Goal: Task Accomplishment & Management: Complete application form

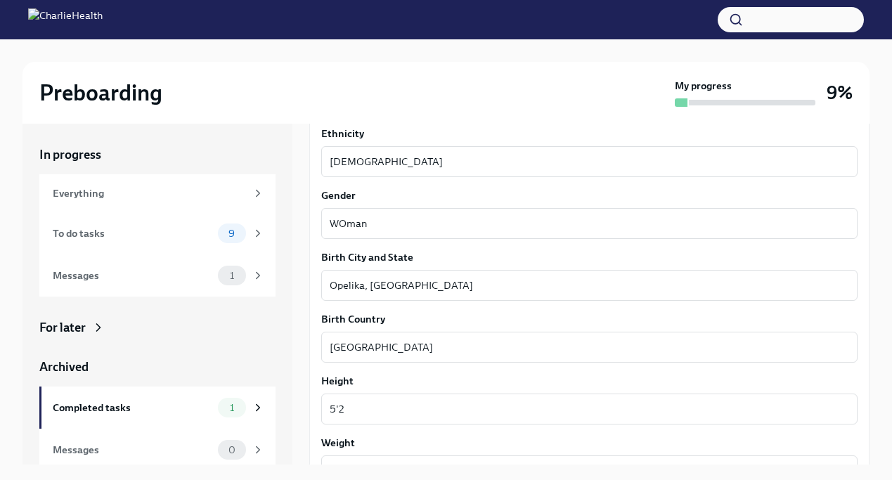
scroll to position [913, 0]
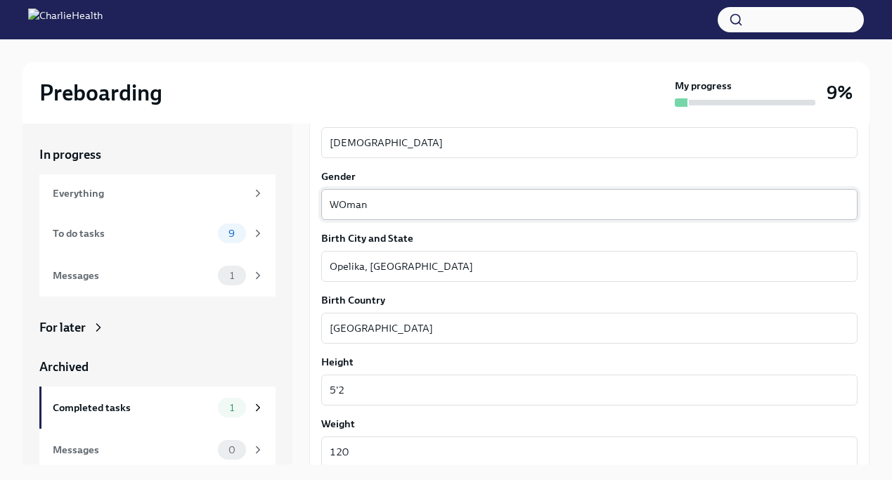
click at [340, 208] on textarea "WOman" at bounding box center [590, 204] width 520 height 17
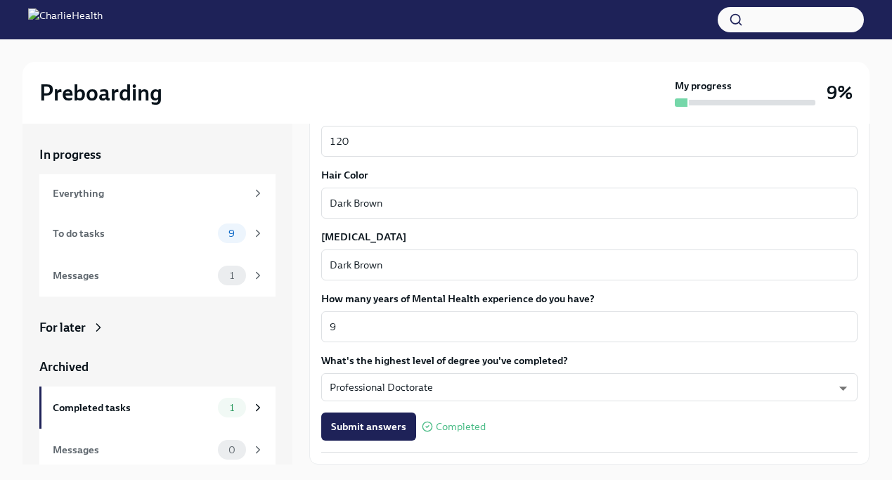
scroll to position [1268, 0]
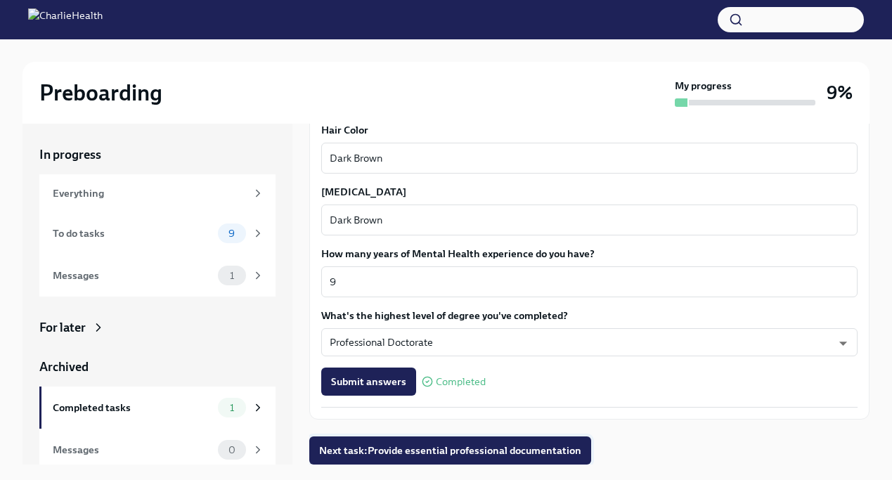
type textarea "Woman"
click at [392, 451] on span "Next task : Provide essential professional documentation" at bounding box center [450, 451] width 262 height 14
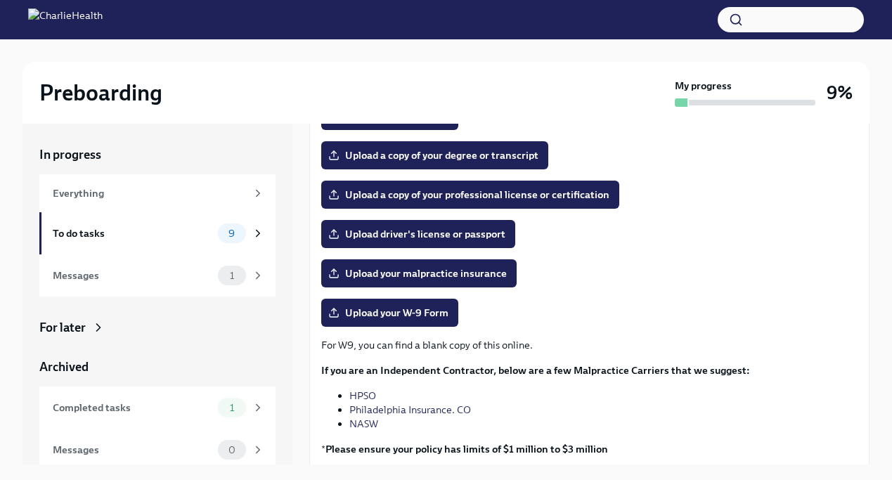
scroll to position [229, 0]
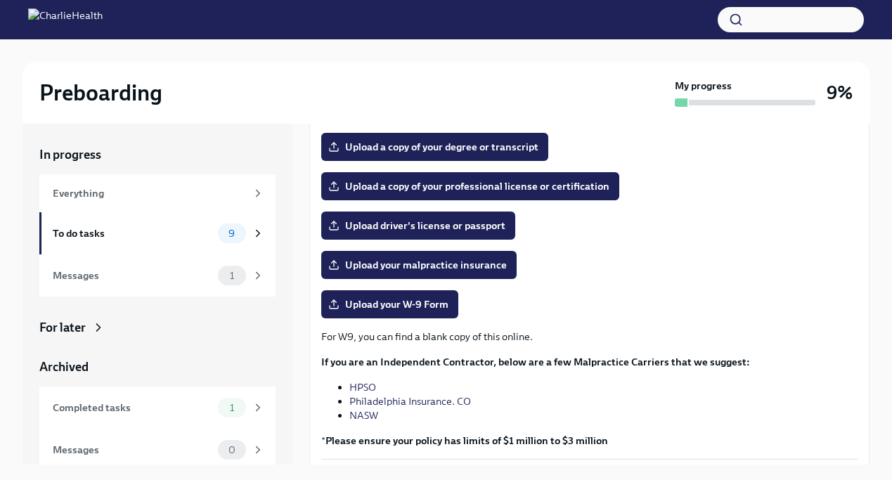
click at [361, 387] on link "HPSO" at bounding box center [362, 387] width 27 height 13
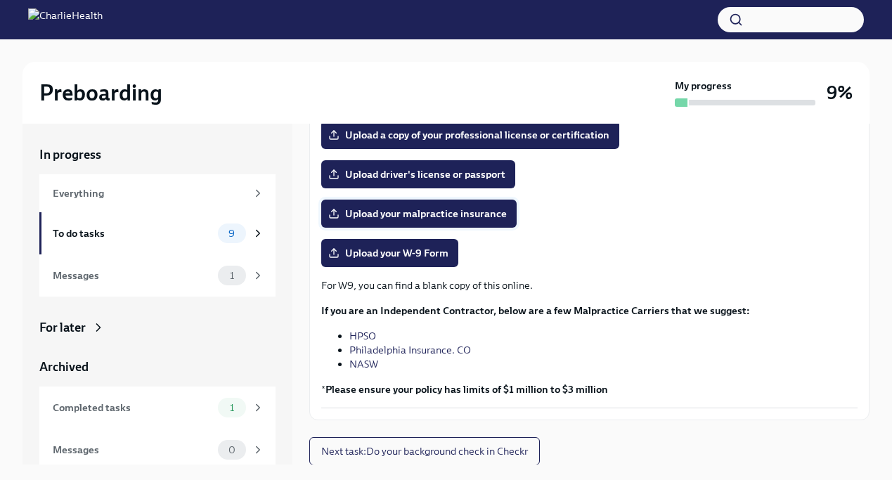
scroll to position [281, 0]
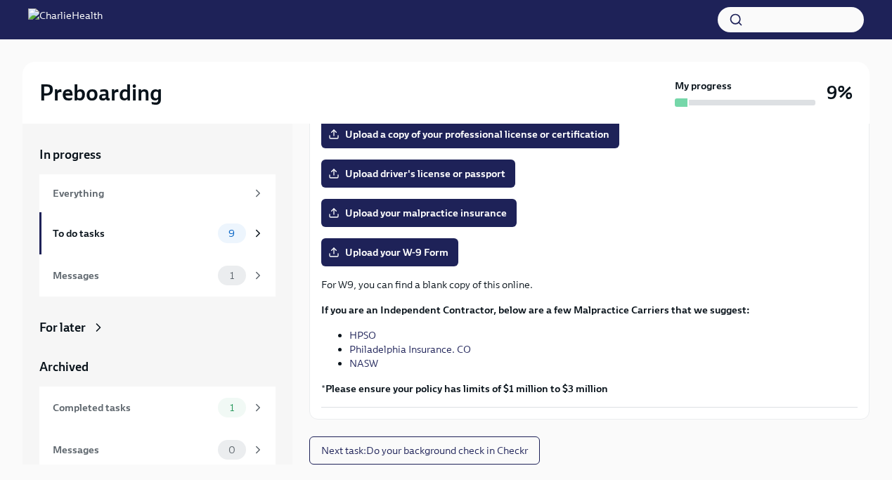
click at [370, 363] on link "NASW" at bounding box center [363, 363] width 29 height 13
click at [416, 349] on link "Philadelphia Insurance. CO" at bounding box center [410, 349] width 122 height 13
click at [354, 366] on link "NASW" at bounding box center [363, 363] width 29 height 13
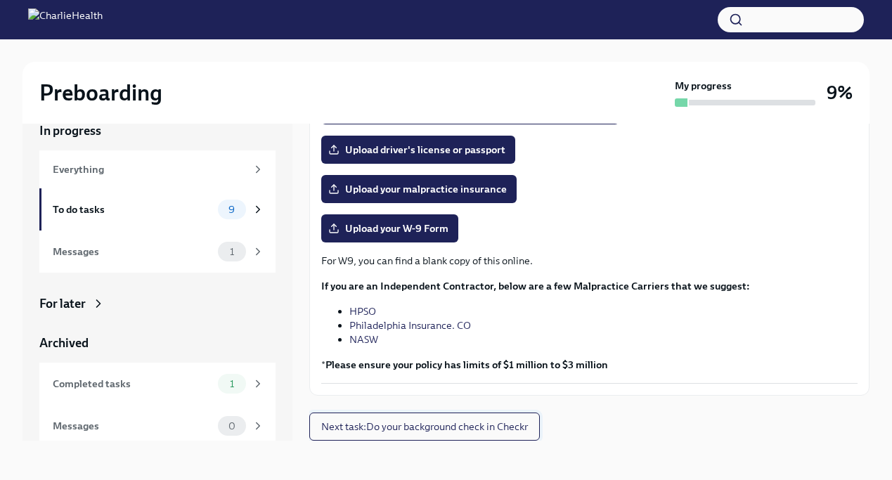
click at [436, 420] on span "Next task : Do your background check in Checkr" at bounding box center [424, 427] width 207 height 14
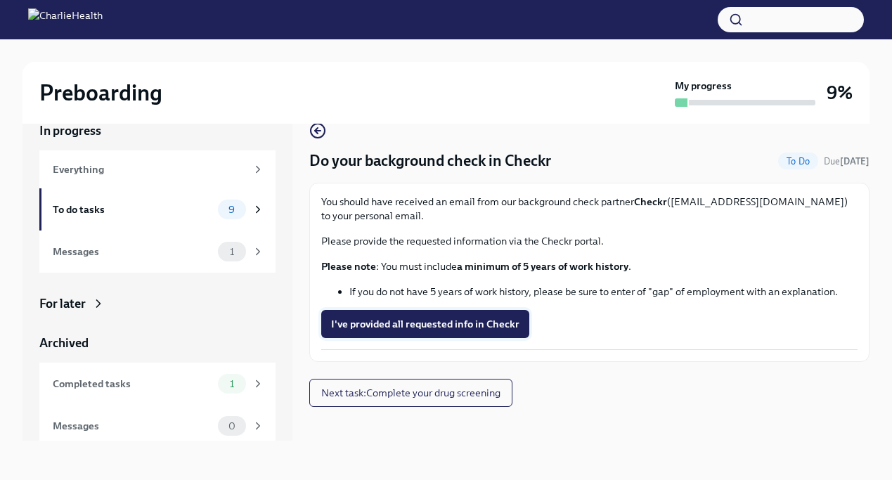
click at [386, 323] on span "I've provided all requested info in Checkr" at bounding box center [425, 324] width 188 height 14
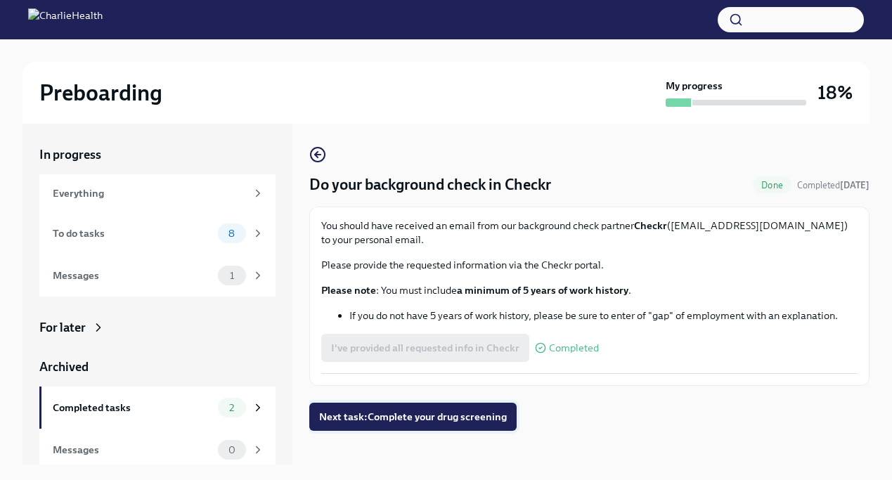
click at [410, 412] on span "Next task : Complete your drug screening" at bounding box center [413, 417] width 188 height 14
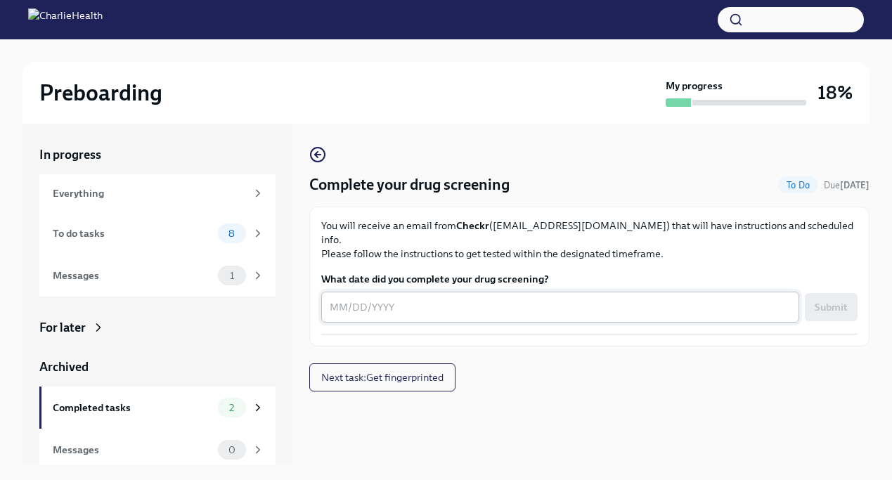
click at [450, 304] on div "x ​" at bounding box center [560, 307] width 478 height 31
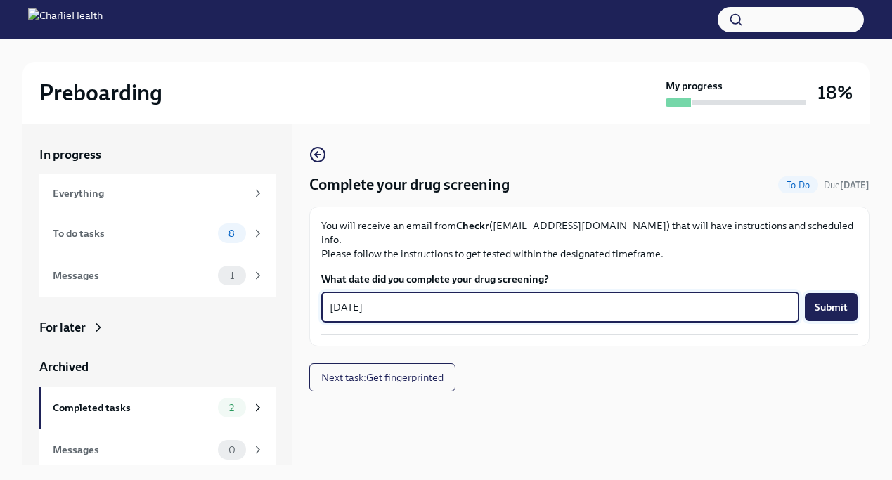
type textarea "[DATE]"
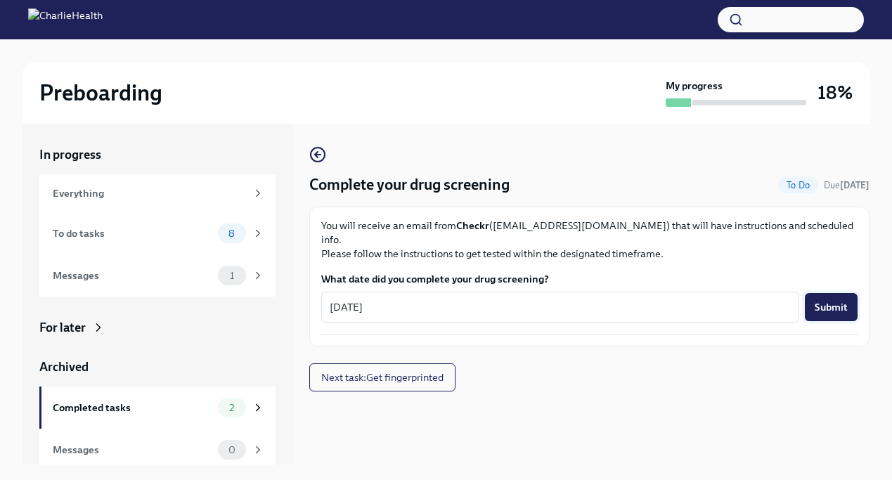
click at [820, 300] on span "Submit" at bounding box center [831, 307] width 33 height 14
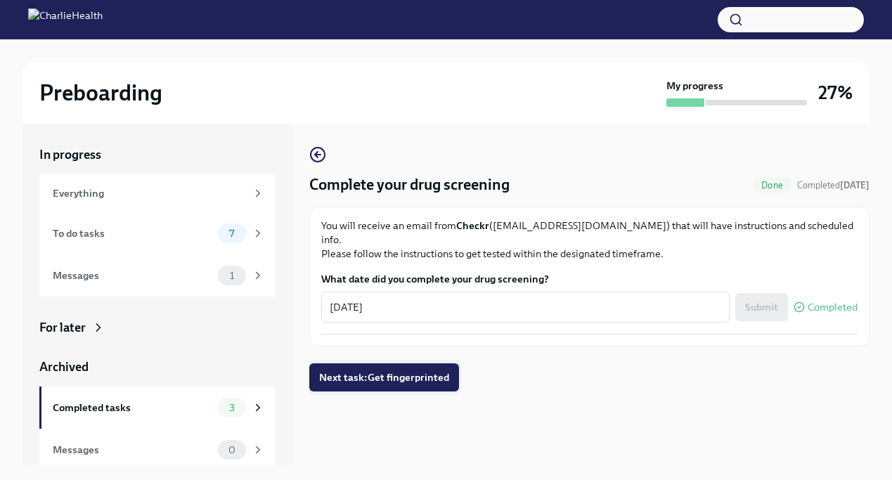
click at [439, 371] on button "Next task : Get fingerprinted" at bounding box center [384, 377] width 150 height 28
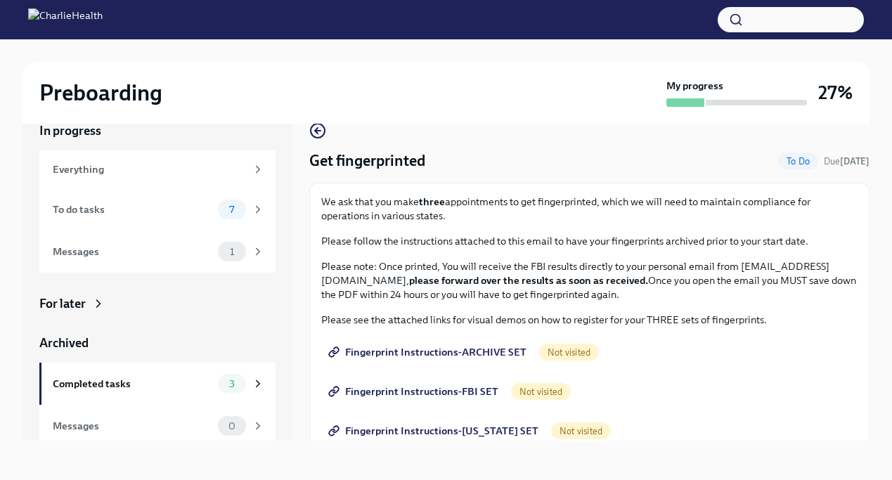
click at [442, 350] on span "Fingerprint Instructions-ARCHIVE SET" at bounding box center [428, 352] width 195 height 14
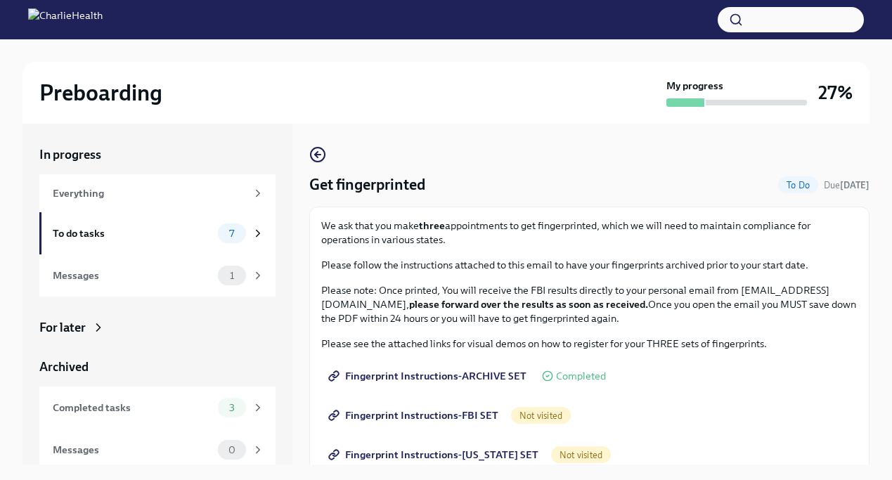
scroll to position [24, 0]
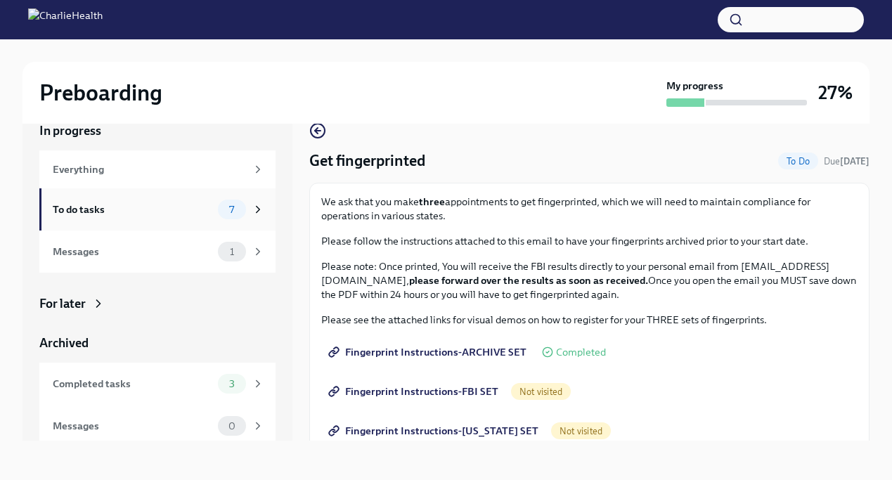
click at [206, 213] on div "To do tasks" at bounding box center [133, 209] width 160 height 15
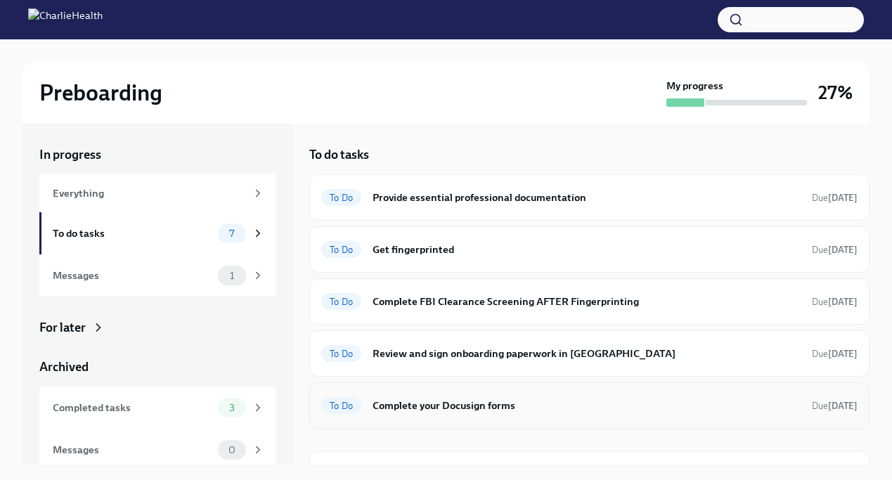
click at [390, 383] on div "To Do Complete your Docusign forms Due [DATE]" at bounding box center [589, 405] width 560 height 46
click at [215, 202] on div "Everything" at bounding box center [157, 193] width 236 height 38
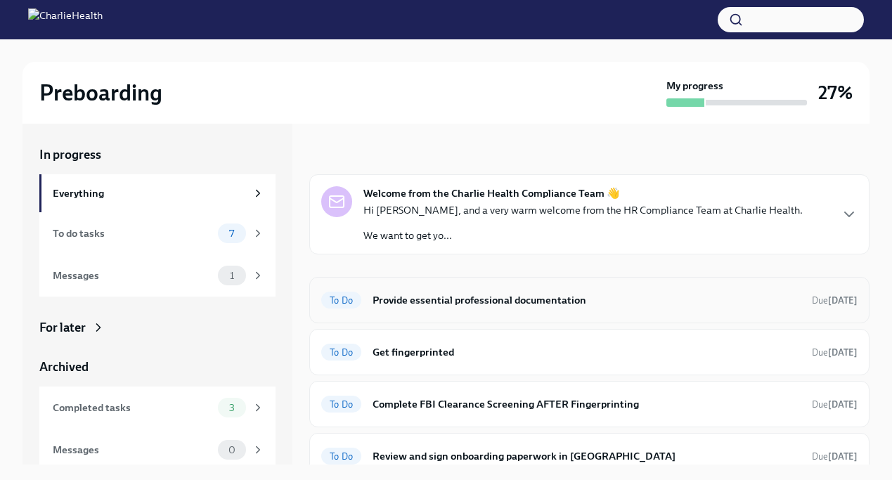
click at [407, 313] on div "To Do Provide essential professional documentation Due [DATE]" at bounding box center [589, 300] width 560 height 46
click at [406, 303] on h6 "Provide essential professional documentation" at bounding box center [587, 299] width 428 height 15
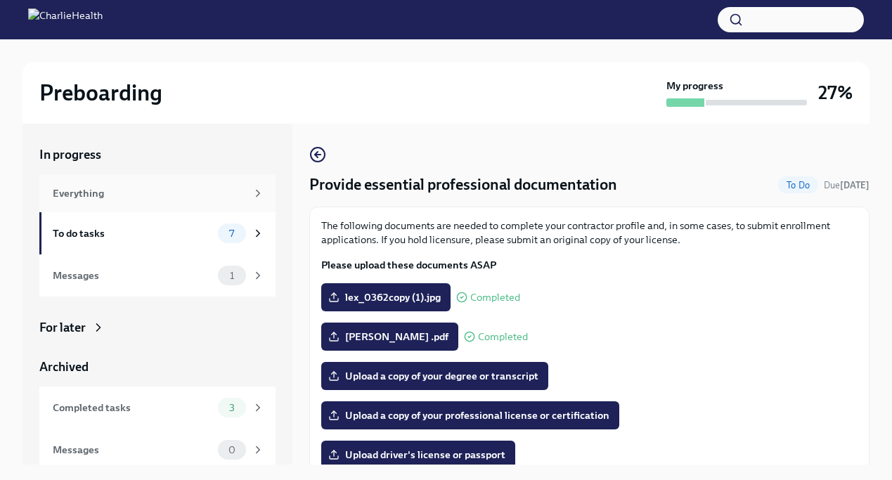
click at [228, 184] on div "Everything" at bounding box center [157, 193] width 236 height 38
